Goal: Register for event/course

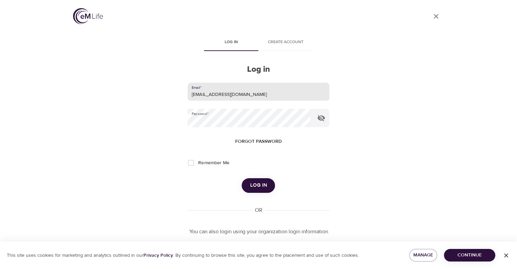
drag, startPoint x: 244, startPoint y: 95, endPoint x: 160, endPoint y: 107, distance: 84.5
click at [160, 107] on div "User Profile Log in Create account Log in Email   * [EMAIL_ADDRESS][DOMAIN_NAME…" at bounding box center [258, 134] width 387 height 269
type input "[EMAIL_ADDRESS][PERSON_NAME][DOMAIN_NAME]"
click at [168, 123] on div "User Profile Log in Create account Log in Email   * [EMAIL_ADDRESS][PERSON_NAME…" at bounding box center [258, 134] width 387 height 269
click at [242, 178] on button "Log in" at bounding box center [258, 185] width 33 height 14
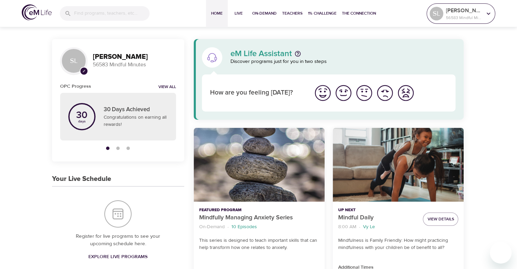
click at [451, 13] on p "[PERSON_NAME]" at bounding box center [464, 10] width 36 height 8
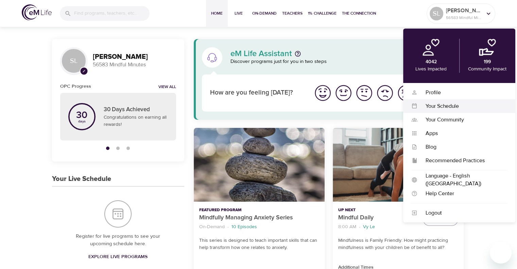
click at [447, 106] on div "Your Schedule" at bounding box center [462, 106] width 90 height 8
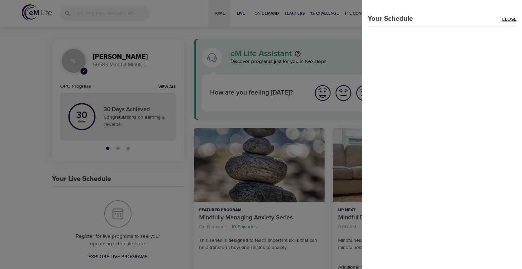
click at [502, 17] on link "Close" at bounding box center [512, 20] width 20 height 8
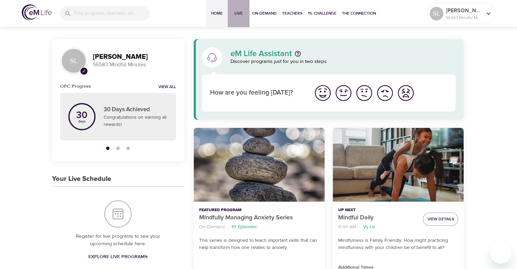
click at [239, 13] on span "Live" at bounding box center [238, 13] width 16 height 7
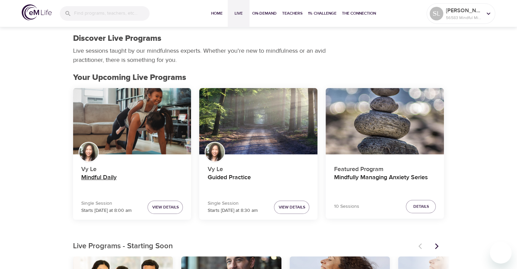
click at [103, 176] on h4 "Mindful Daily" at bounding box center [132, 182] width 102 height 16
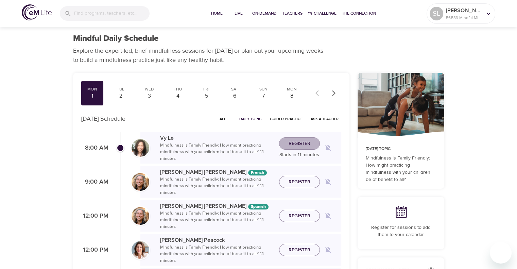
click at [297, 142] on span "Register" at bounding box center [300, 143] width 22 height 8
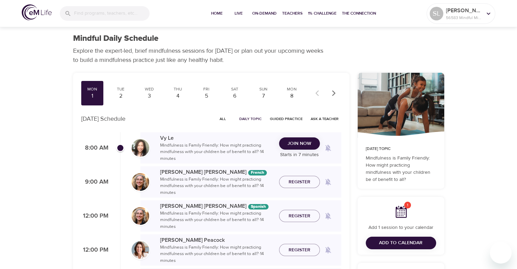
click at [299, 144] on span "Join Now" at bounding box center [300, 143] width 24 height 8
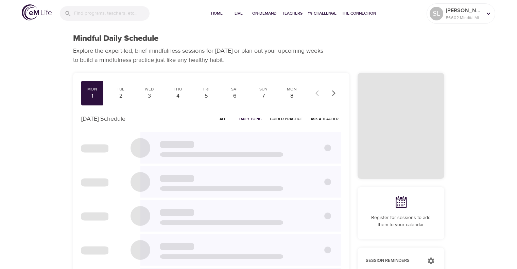
checkbox input "true"
